Goal: Task Accomplishment & Management: Manage account settings

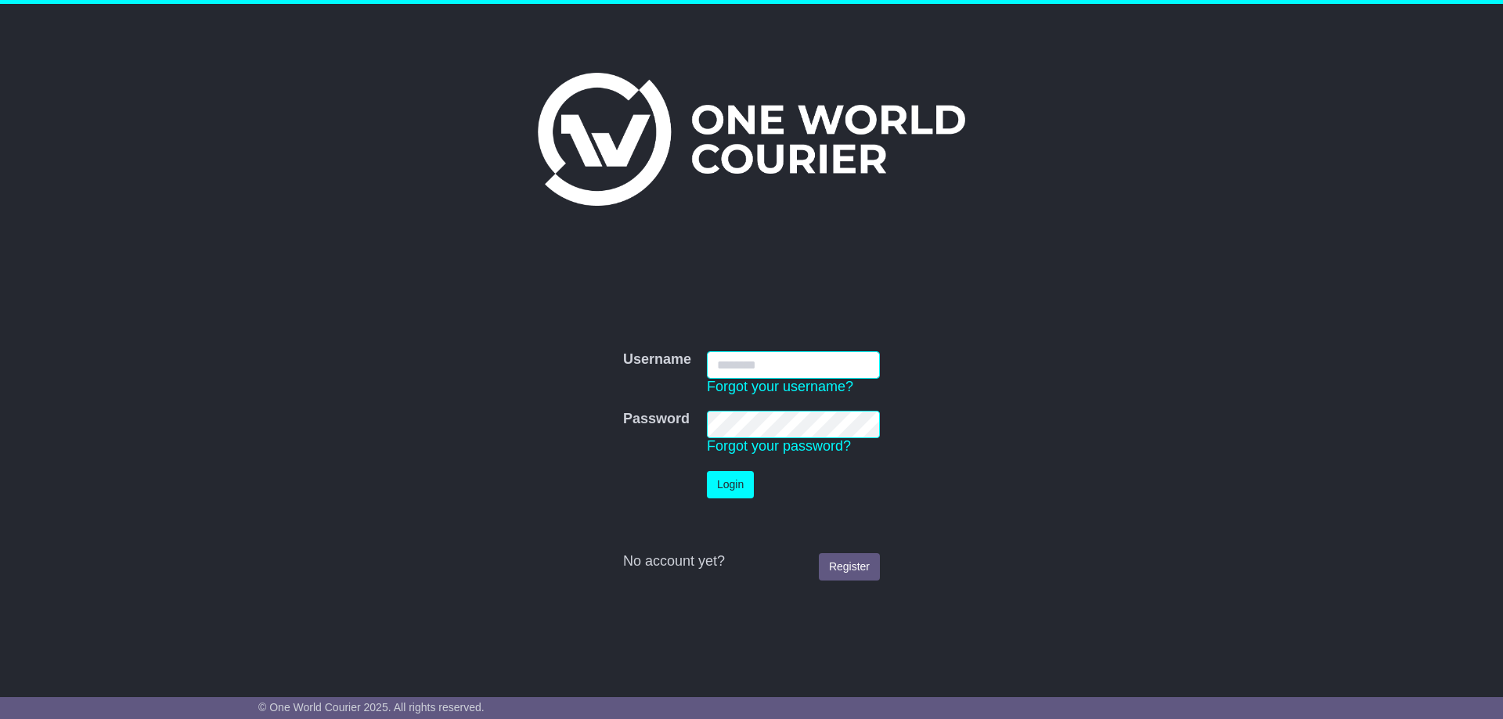
type input "**********"
click at [744, 481] on button "Login" at bounding box center [730, 484] width 47 height 27
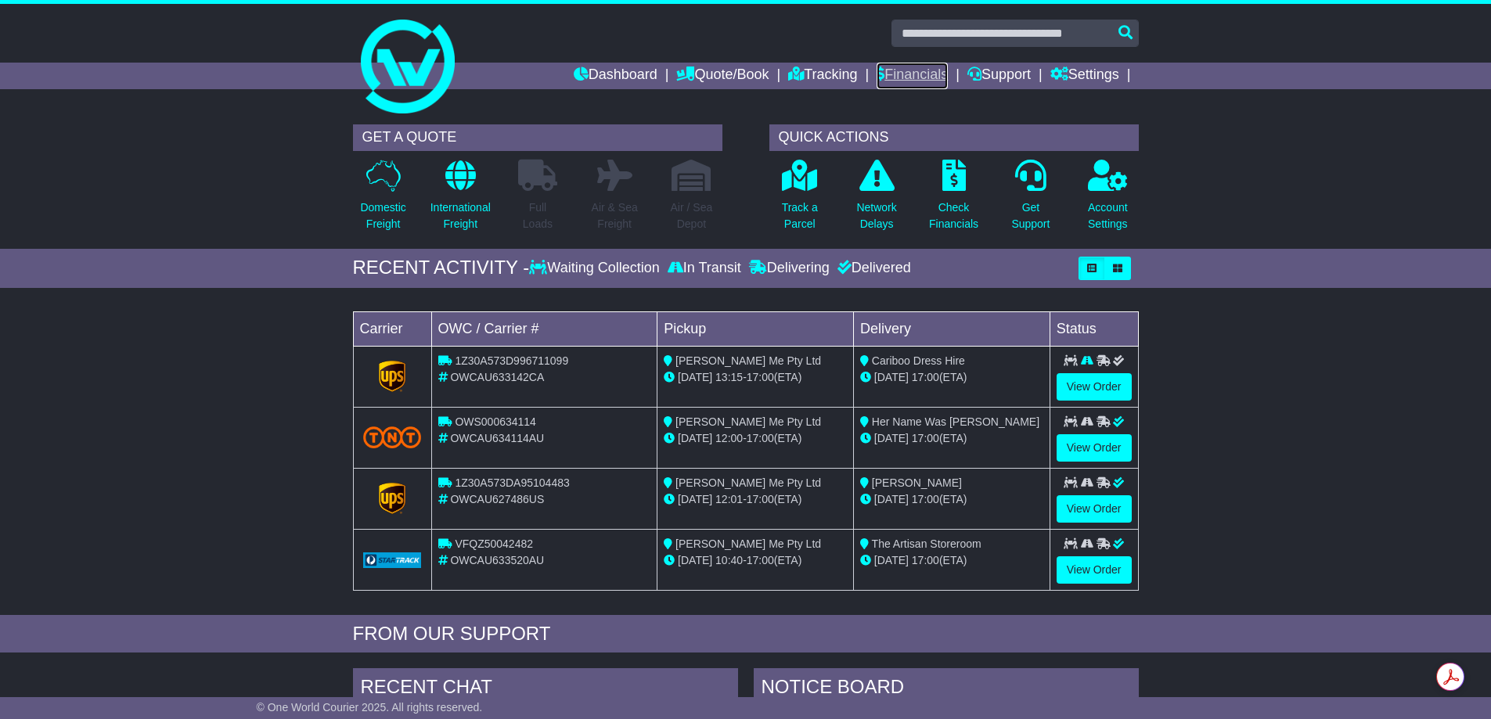
click at [888, 68] on link "Financials" at bounding box center [912, 76] width 71 height 27
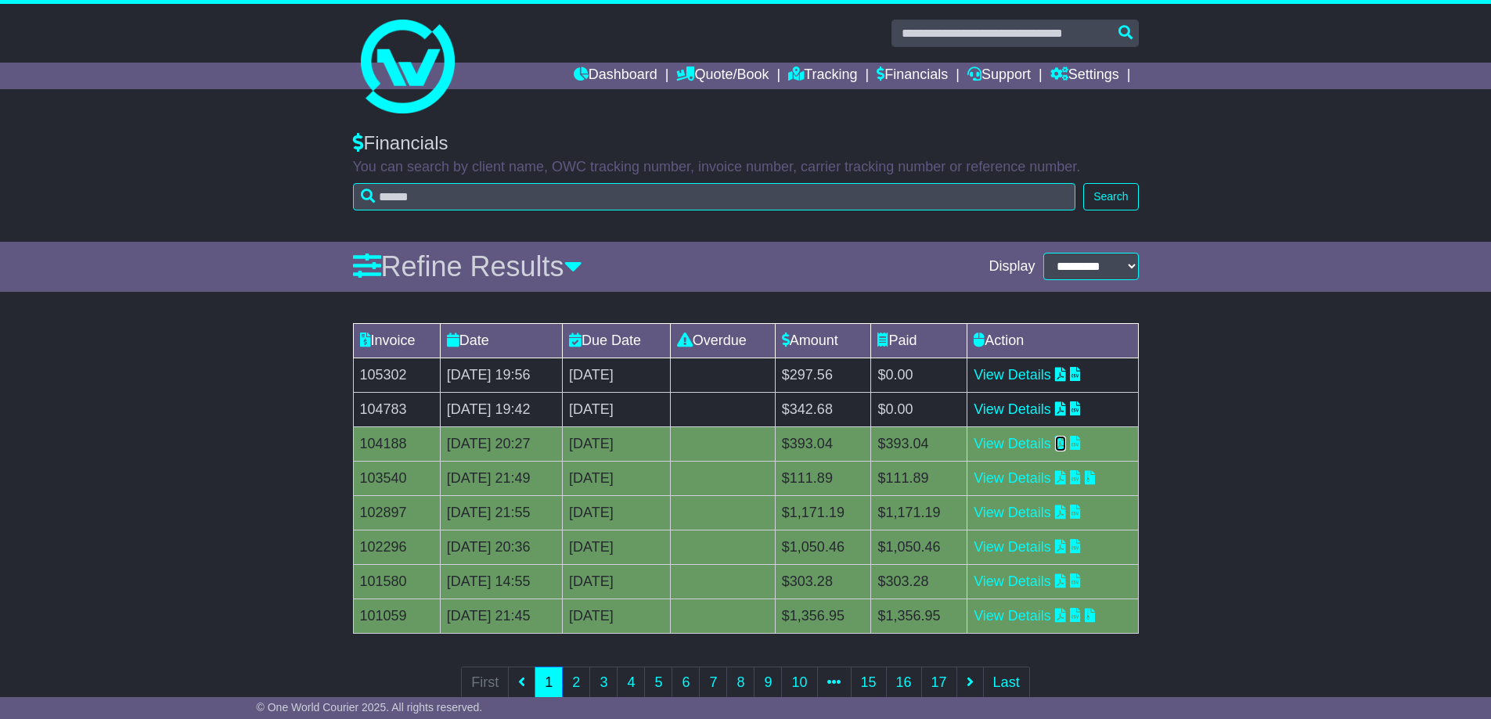
click at [1066, 447] on icon at bounding box center [1060, 443] width 11 height 14
click at [1066, 408] on icon at bounding box center [1060, 409] width 11 height 14
click at [1066, 379] on icon at bounding box center [1060, 374] width 11 height 14
